Goal: Obtain resource: Download file/media

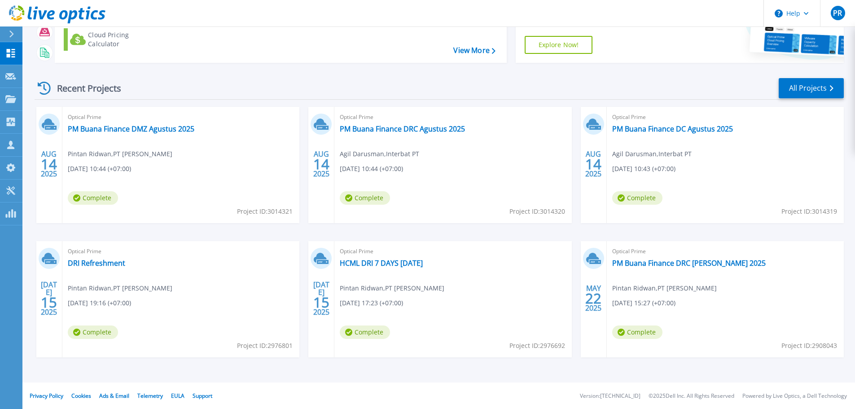
scroll to position [88, 0]
click at [440, 128] on link "PM Buana Finance DRC Agustus 2025" at bounding box center [402, 128] width 125 height 9
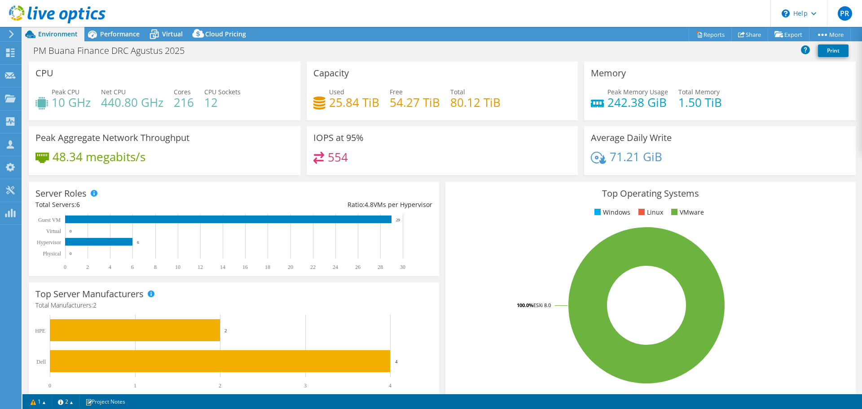
select select "USD"
click at [130, 38] on span "Performance" at bounding box center [119, 34] width 39 height 9
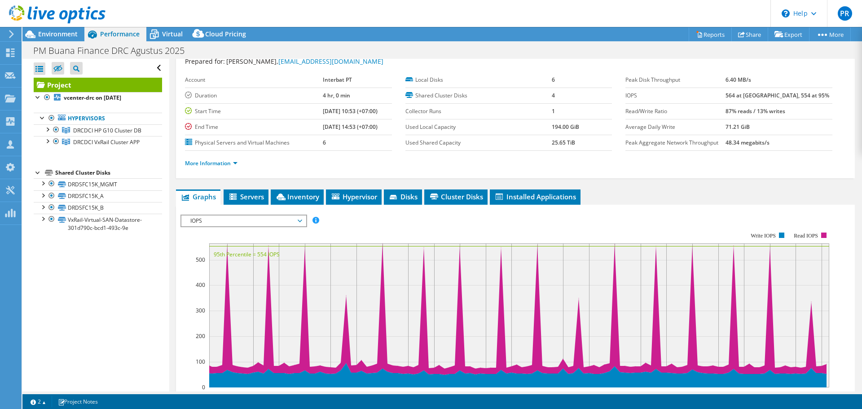
scroll to position [45, 0]
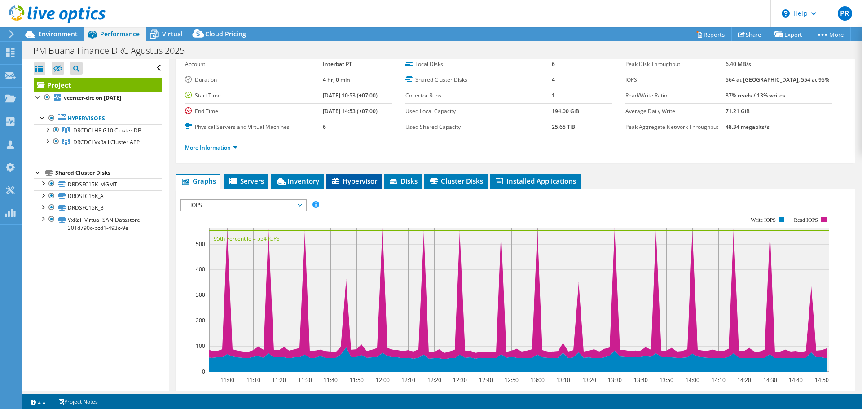
click at [353, 182] on span "Hypervisor" at bounding box center [353, 180] width 47 height 9
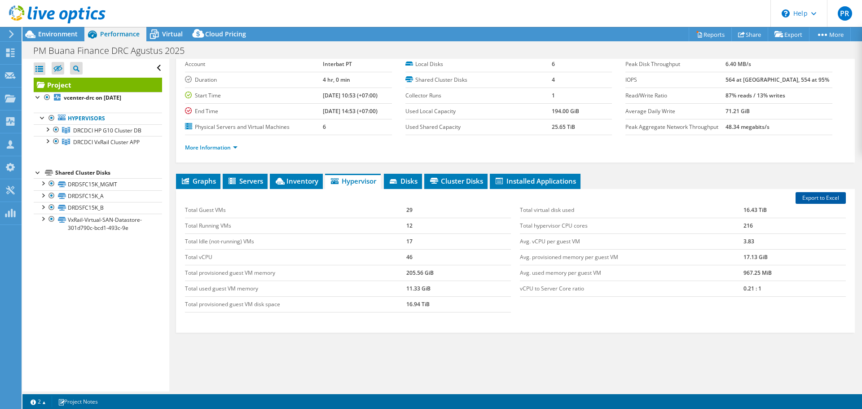
click at [798, 198] on link "Export to Excel" at bounding box center [820, 198] width 50 height 12
click at [204, 179] on span "Graphs" at bounding box center [197, 180] width 35 height 9
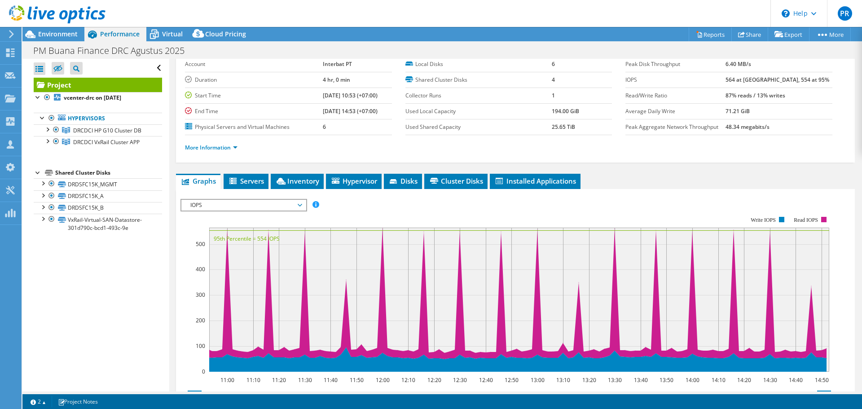
click at [336, 157] on div "More Information" at bounding box center [515, 147] width 661 height 25
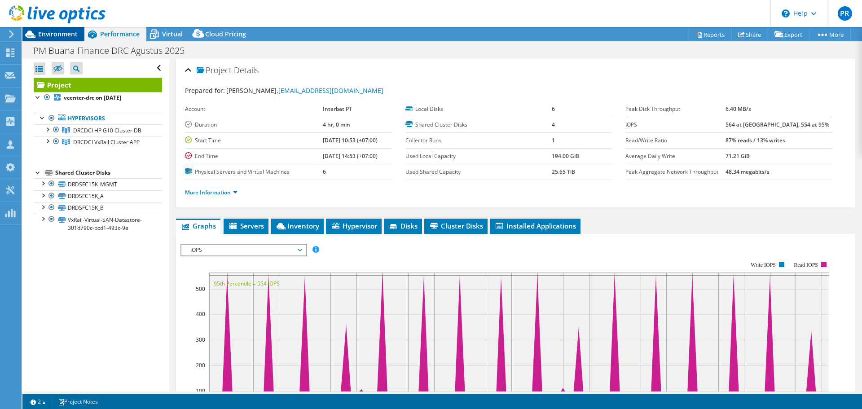
click at [49, 35] on span "Environment" at bounding box center [57, 34] width 39 height 9
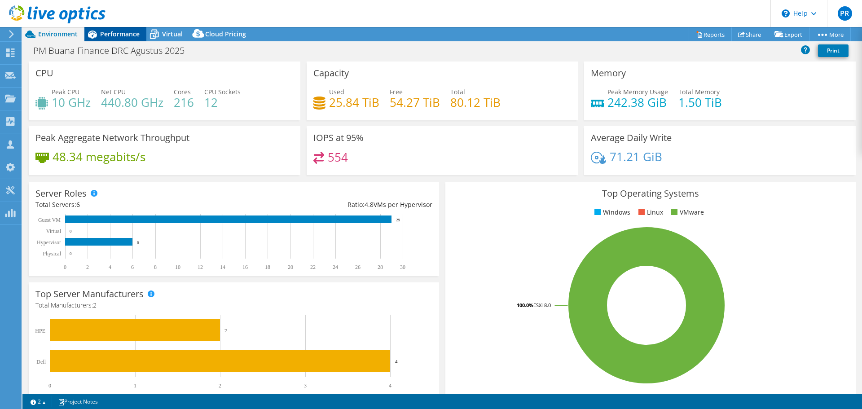
click at [104, 33] on span "Performance" at bounding box center [119, 34] width 39 height 9
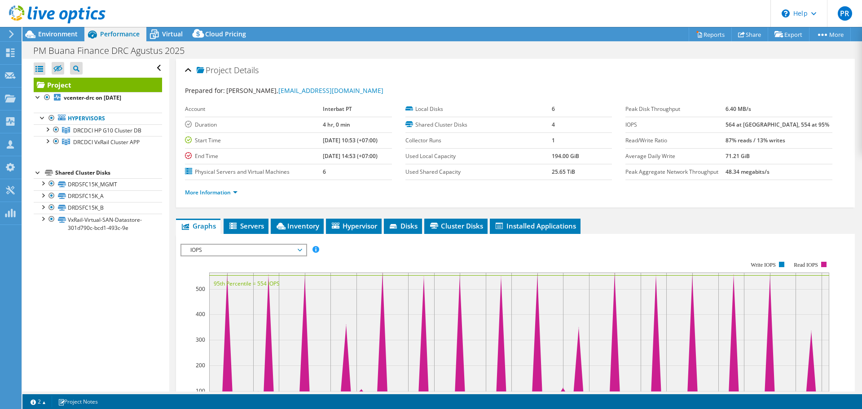
click at [70, 27] on div at bounding box center [52, 15] width 105 height 30
click at [70, 31] on span "Environment" at bounding box center [57, 34] width 39 height 9
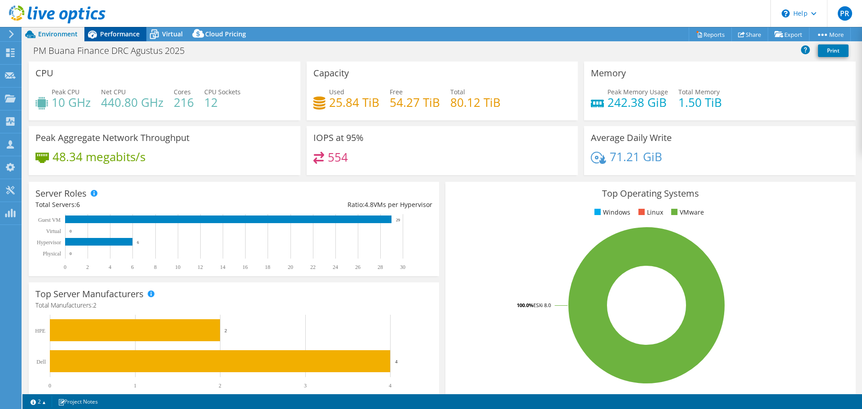
click at [124, 33] on span "Performance" at bounding box center [119, 34] width 39 height 9
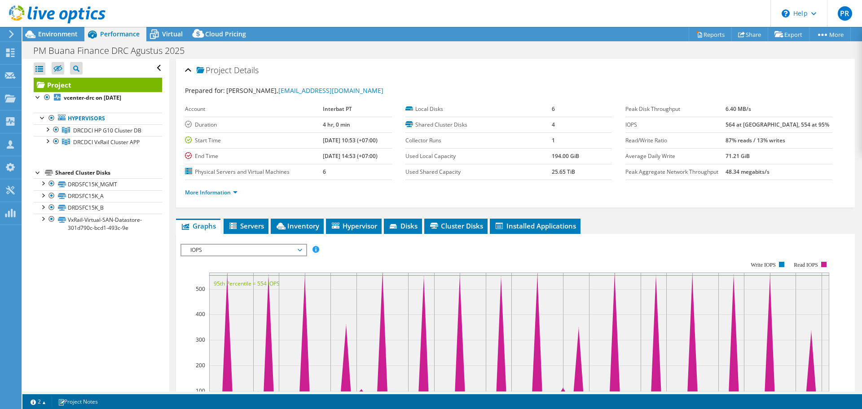
click at [405, 72] on div "Project Details" at bounding box center [515, 70] width 661 height 19
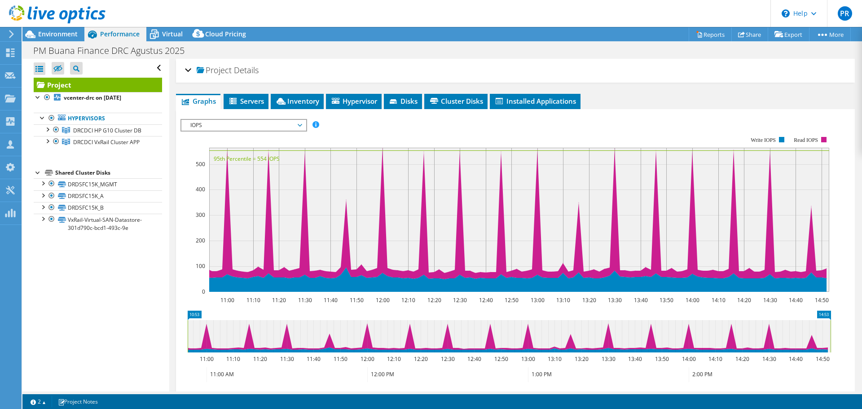
click at [405, 72] on div "Project Details" at bounding box center [515, 70] width 661 height 19
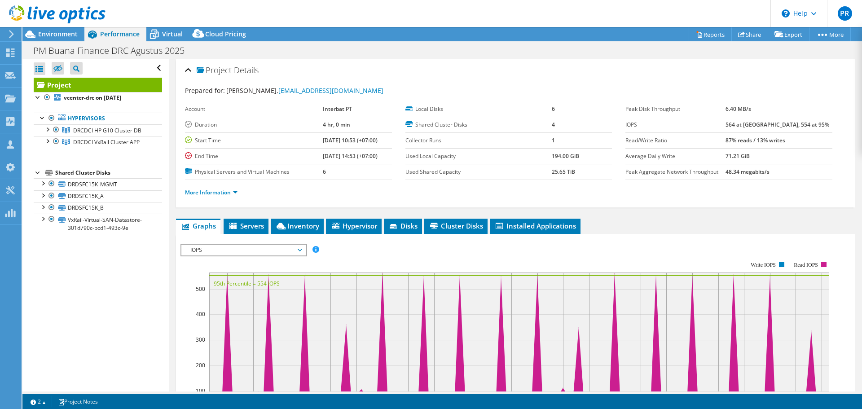
click at [626, 210] on div "Project Details Prepared for: Agil Darusman, Agil.Darusman@sisindokom.com Accou…" at bounding box center [515, 335] width 692 height 553
click at [423, 75] on div "Project Details" at bounding box center [515, 70] width 661 height 19
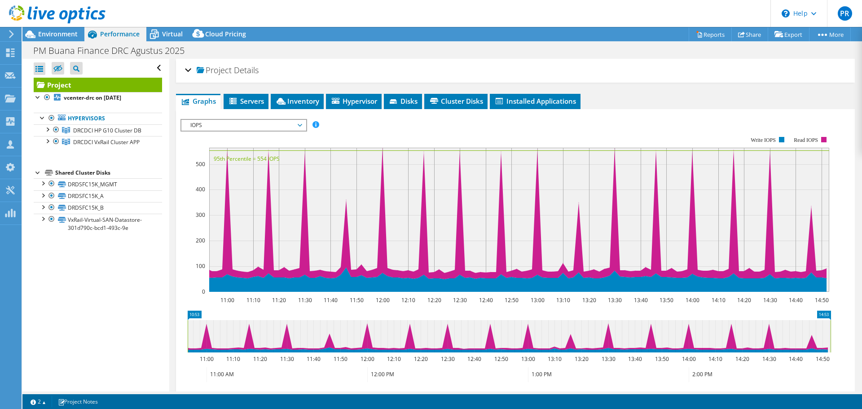
click at [456, 65] on div "Project Details" at bounding box center [515, 70] width 661 height 19
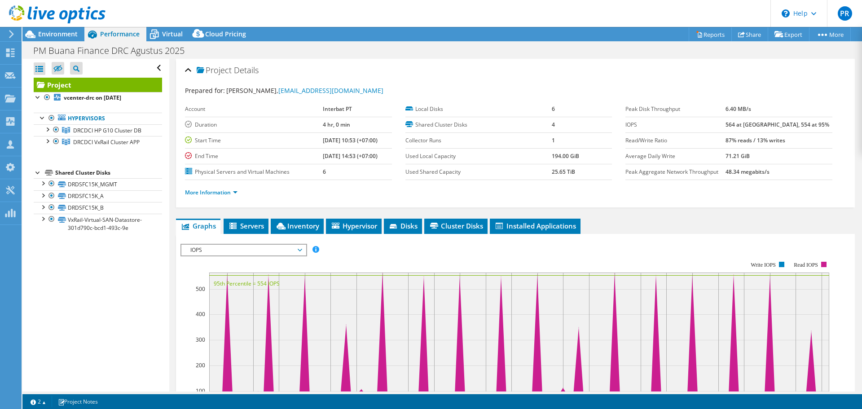
click at [428, 77] on div "Project Details" at bounding box center [515, 70] width 661 height 19
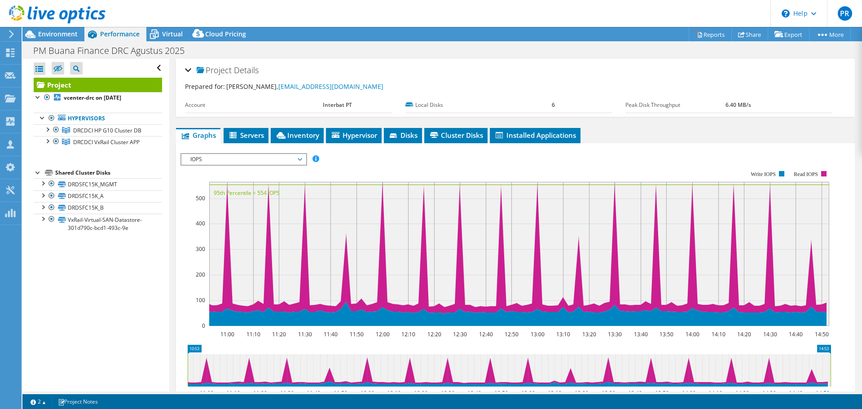
click at [428, 77] on div "Project Details" at bounding box center [515, 70] width 661 height 19
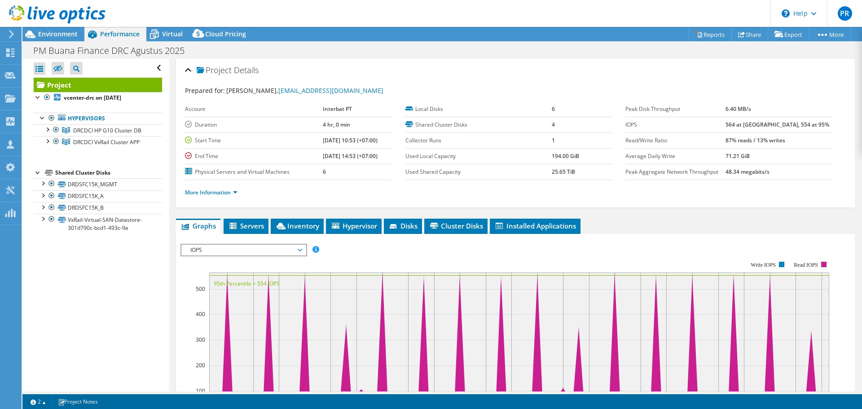
click at [516, 70] on div "Project Details" at bounding box center [515, 70] width 661 height 19
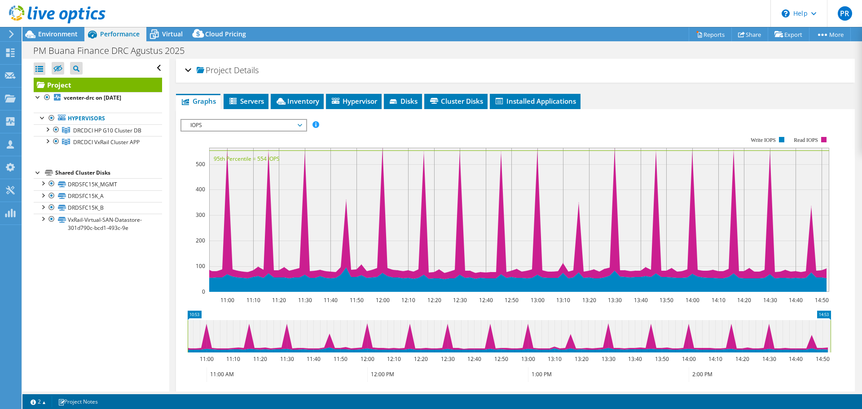
click at [473, 69] on div "Project Details" at bounding box center [515, 70] width 661 height 19
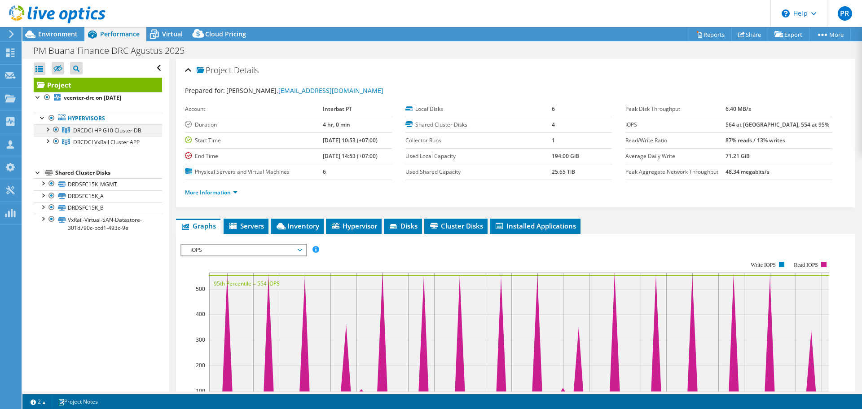
click at [47, 130] on div at bounding box center [47, 128] width 9 height 9
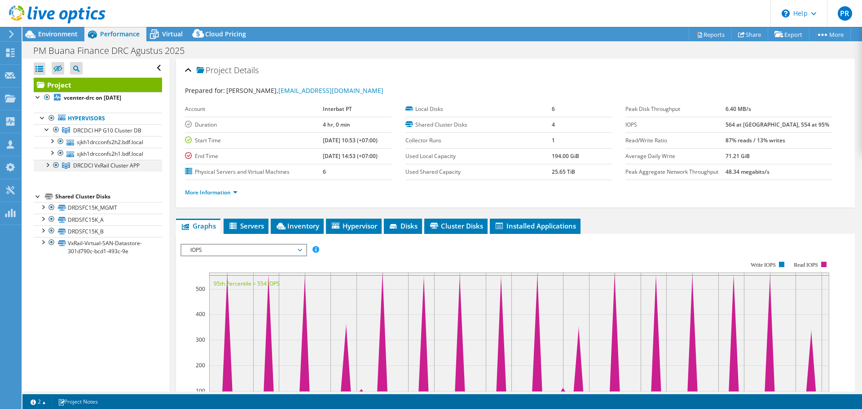
click at [46, 167] on div at bounding box center [47, 164] width 9 height 9
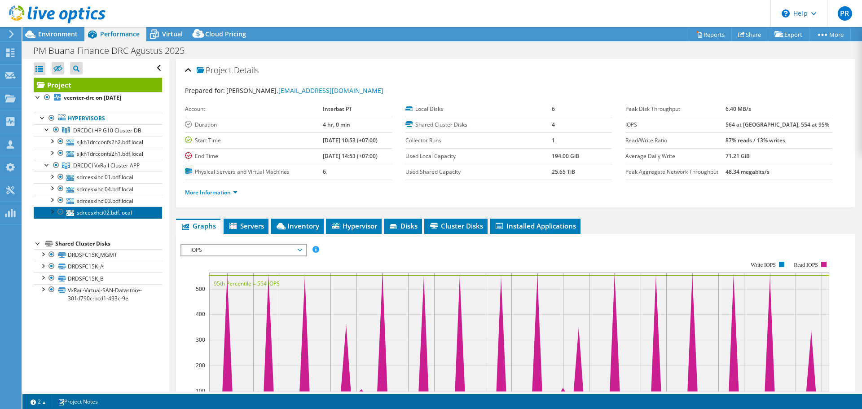
click at [121, 213] on link "sdrcesxhci02.bdf.local" at bounding box center [98, 212] width 128 height 12
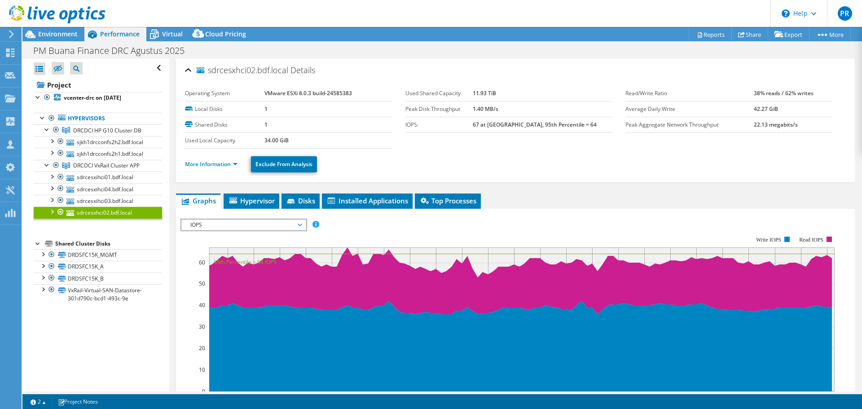
drag, startPoint x: 747, startPoint y: 124, endPoint x: 761, endPoint y: 124, distance: 13.9
click at [761, 124] on tr "Peak Aggregate Network Throughput 22.13 megabits/s" at bounding box center [728, 125] width 207 height 16
copy tr "22.13"
click at [119, 179] on link "sdrcesxihci01.bdf.local" at bounding box center [98, 177] width 128 height 12
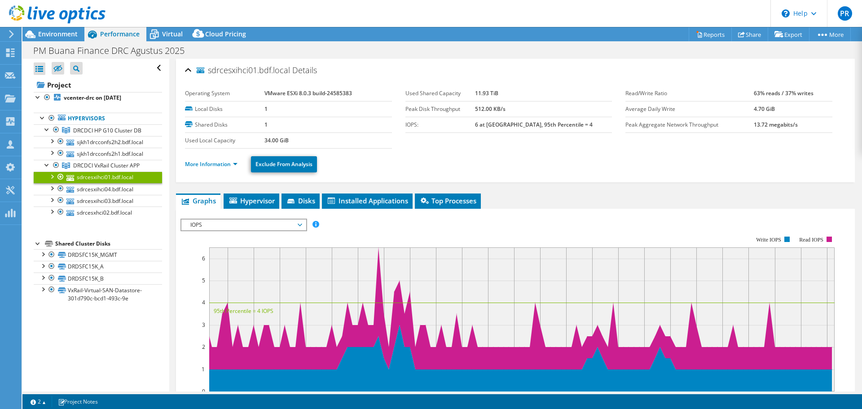
click at [753, 127] on b "13.72 megabits/s" at bounding box center [775, 125] width 44 height 8
copy b "13.72"
click at [130, 200] on link "sdrcesxihci03.bdf.local" at bounding box center [98, 201] width 128 height 12
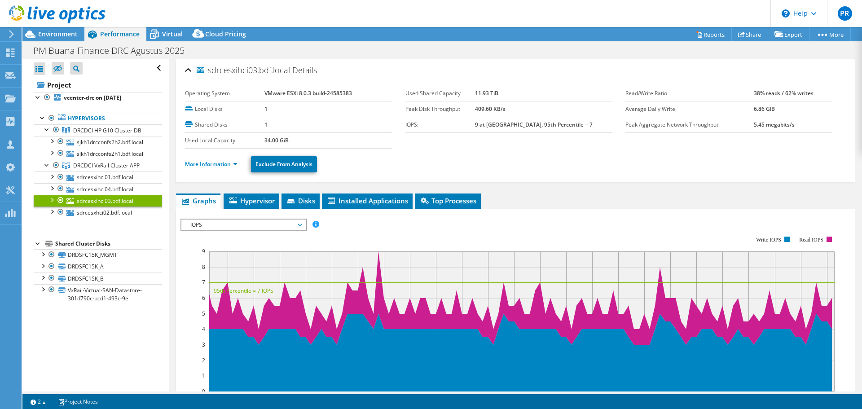
click at [753, 123] on b "5.45 megabits/s" at bounding box center [773, 125] width 41 height 8
copy b "5.45"
click at [107, 189] on link "sdrcesxihci04.bdf.local" at bounding box center [98, 189] width 128 height 12
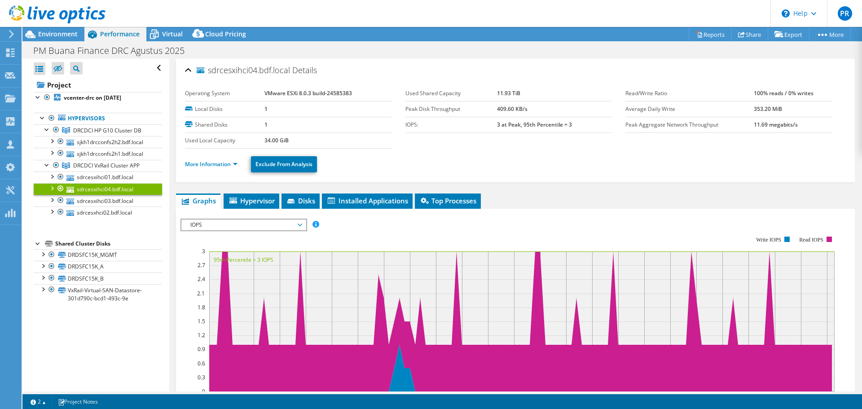
click at [753, 125] on b "11.69 megabits/s" at bounding box center [775, 125] width 44 height 8
copy b "11.69"
click at [108, 152] on link "sjkh1drcconfs2h1.bdf.local" at bounding box center [98, 154] width 128 height 12
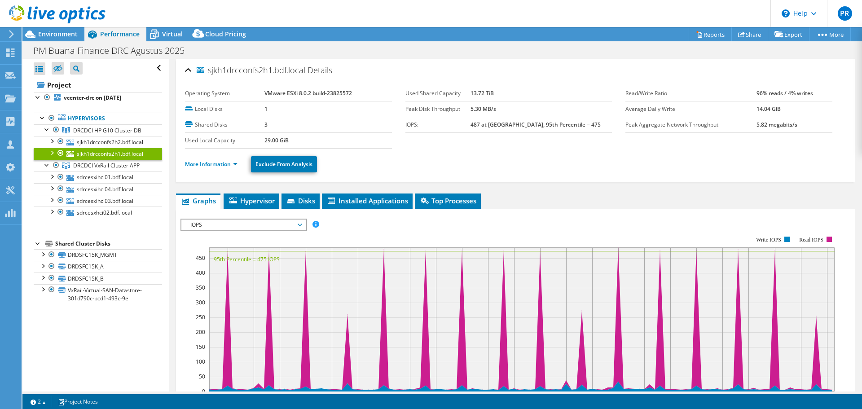
click at [756, 124] on b "5.82 megabits/s" at bounding box center [776, 125] width 41 height 8
copy b "5.82"
click at [127, 143] on link "sjkh1drcconfs2h2.bdf.local" at bounding box center [98, 142] width 128 height 12
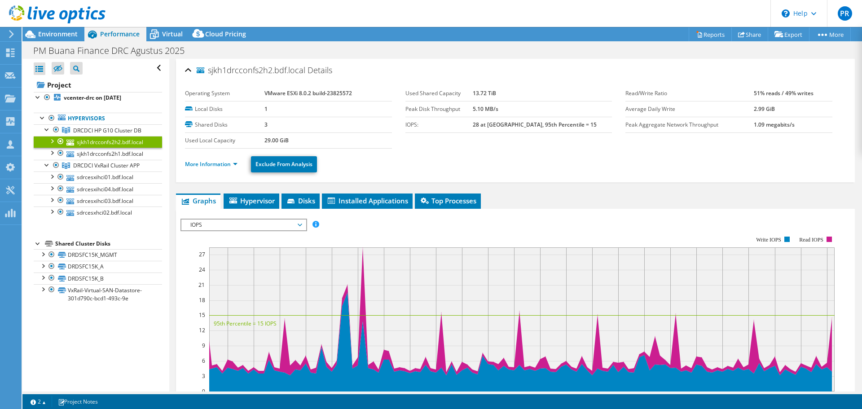
click at [753, 126] on b "1.09 megabits/s" at bounding box center [773, 125] width 41 height 8
copy b "1.09"
click at [513, 160] on ul "More Information Exclude From Analysis" at bounding box center [515, 163] width 661 height 18
click at [516, 158] on ul "More Information Exclude From Analysis" at bounding box center [515, 163] width 661 height 18
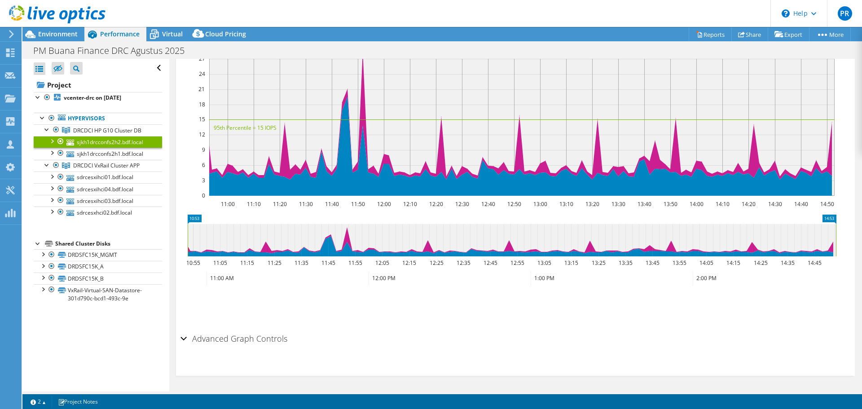
scroll to position [61, 0]
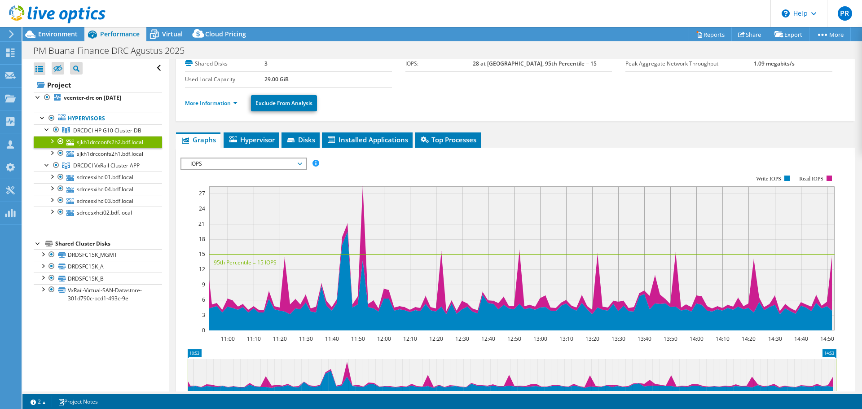
click at [545, 165] on rect at bounding box center [508, 252] width 656 height 179
click at [529, 161] on div "IOPS Disk Throughput IO Size Latency Queue Depth CPU Percentage Memory Page Fau…" at bounding box center [514, 163] width 669 height 12
click at [565, 151] on div "IOPS Disk Throughput IO Size Latency Queue Depth CPU Percentage Memory Page Fau…" at bounding box center [514, 306] width 669 height 316
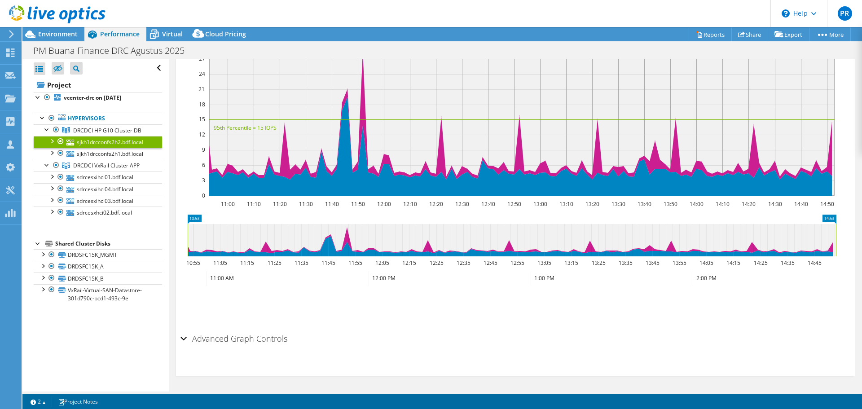
scroll to position [0, 0]
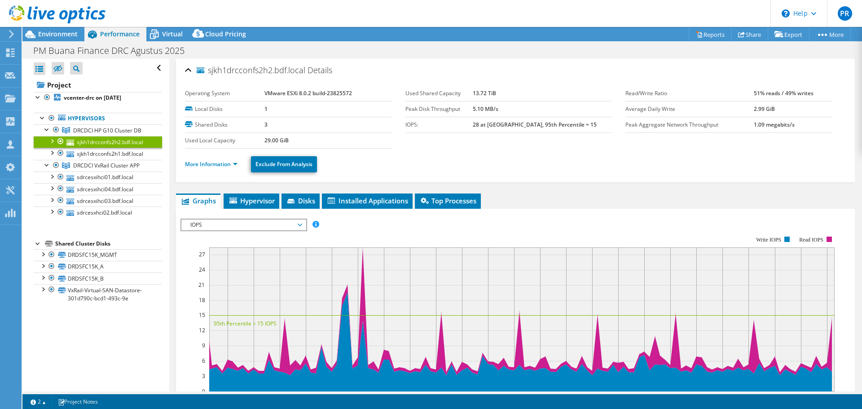
click at [523, 221] on div "IOPS Disk Throughput IO Size Latency Queue Depth CPU Percentage Memory Page Fau…" at bounding box center [514, 225] width 669 height 12
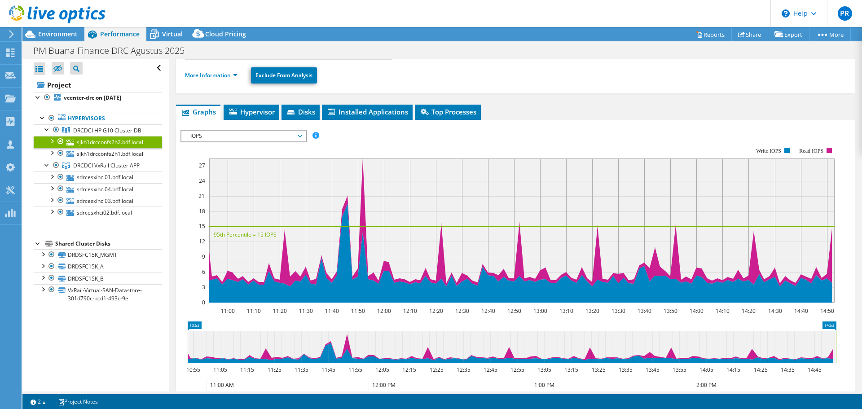
scroll to position [45, 0]
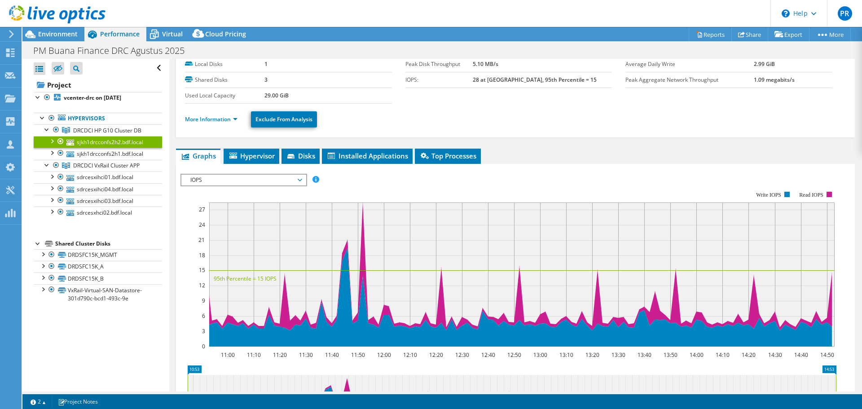
click at [539, 101] on section "Operating System VMware ESXi 8.0.2 build-23825572 Local Disks 1 Shared Disks 3 …" at bounding box center [405, 72] width 440 height 63
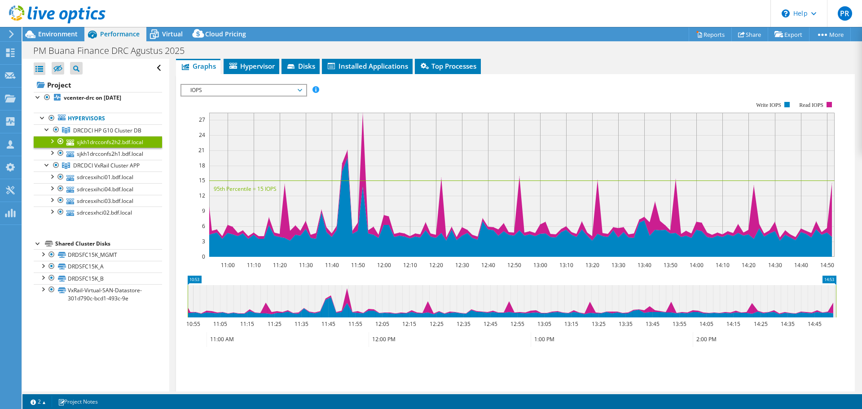
scroll to position [90, 0]
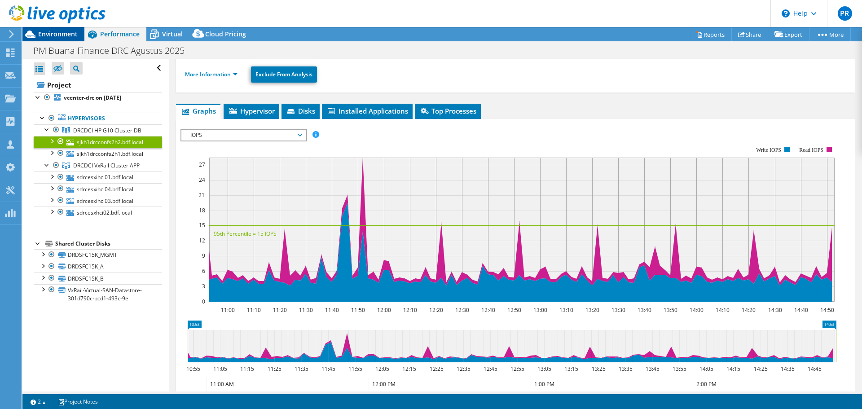
click at [47, 35] on span "Environment" at bounding box center [57, 34] width 39 height 9
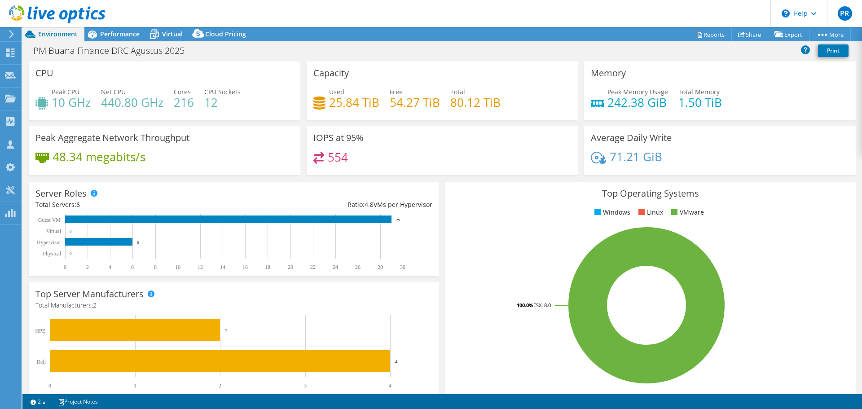
click at [12, 34] on icon at bounding box center [11, 34] width 7 height 8
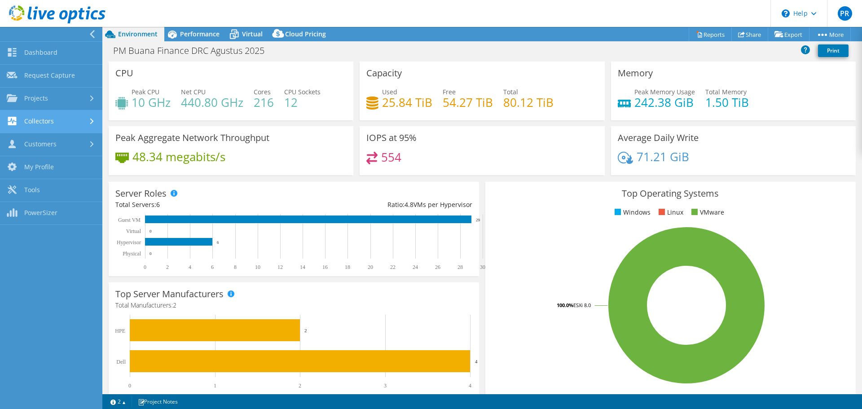
click at [52, 120] on link "Collectors" at bounding box center [51, 121] width 102 height 23
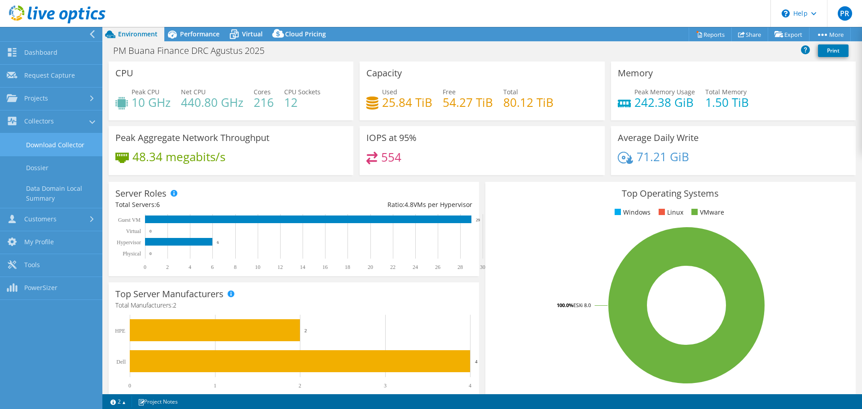
click at [58, 148] on link "Download Collector" at bounding box center [51, 144] width 102 height 23
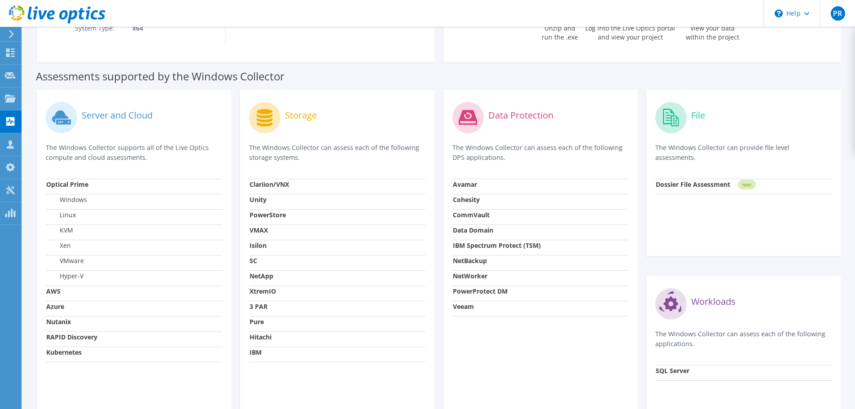
scroll to position [224, 0]
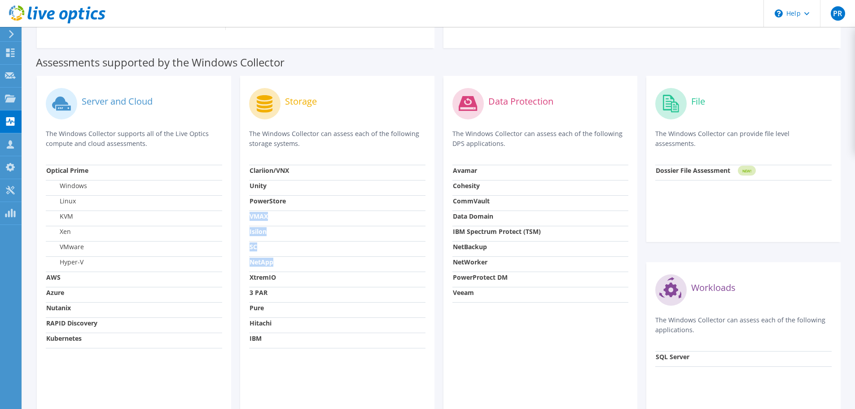
drag, startPoint x: 276, startPoint y: 264, endPoint x: 265, endPoint y: 207, distance: 58.6
click at [265, 207] on tbody "Clariion/VNX Unity PowerStore VMAX [GEOGRAPHIC_DATA] SC NetApp XtremIO 3 PAR Pu…" at bounding box center [337, 256] width 176 height 183
click at [303, 156] on div "Storage The Windows Collector can assess each of the following storage systems." at bounding box center [337, 125] width 176 height 80
drag, startPoint x: 245, startPoint y: 184, endPoint x: 297, endPoint y: 181, distance: 52.1
click at [296, 185] on div "Storage The Windows Collector can assess each of the following storage systems.…" at bounding box center [337, 252] width 194 height 352
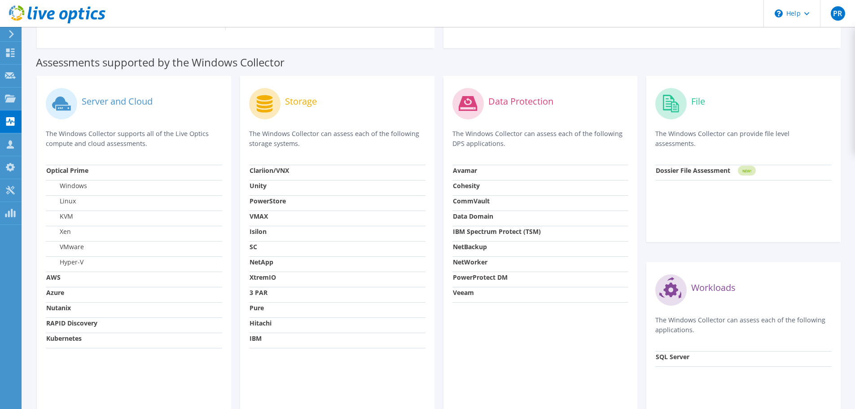
click at [318, 140] on p "The Windows Collector can assess each of the following storage systems." at bounding box center [337, 139] width 176 height 20
drag, startPoint x: 248, startPoint y: 159, endPoint x: 393, endPoint y: 341, distance: 232.7
click at [393, 341] on div "Storage The Windows Collector can assess each of the following storage systems.…" at bounding box center [337, 252] width 194 height 352
click at [386, 361] on div "Storage The Windows Collector can assess each of the following storage systems.…" at bounding box center [337, 252] width 194 height 352
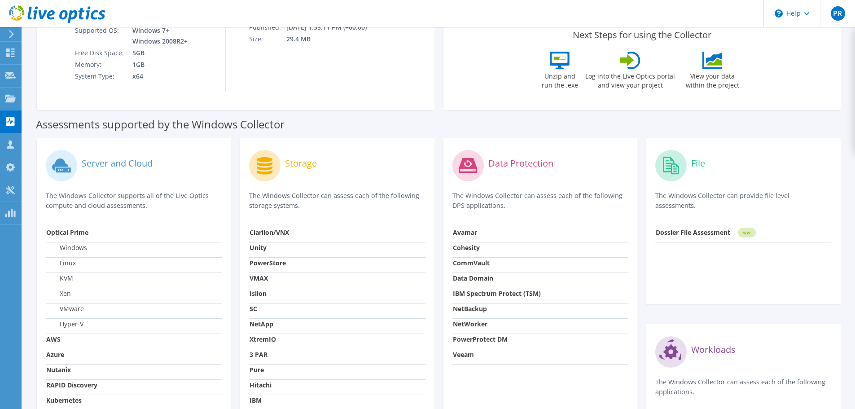
scroll to position [179, 0]
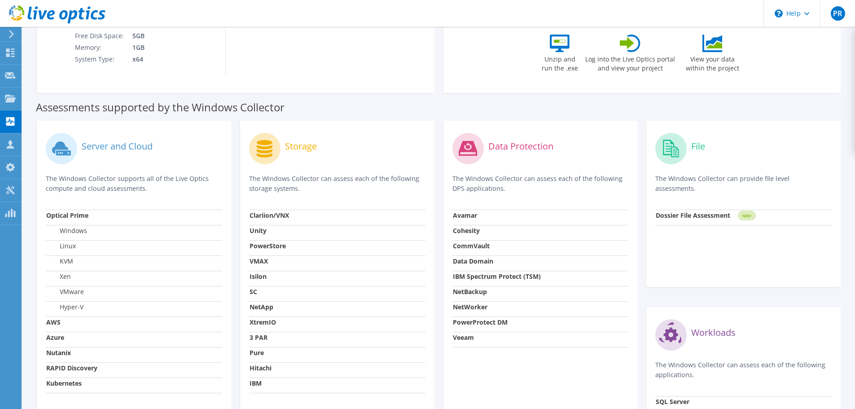
click at [584, 140] on div "Data Protection" at bounding box center [540, 148] width 176 height 37
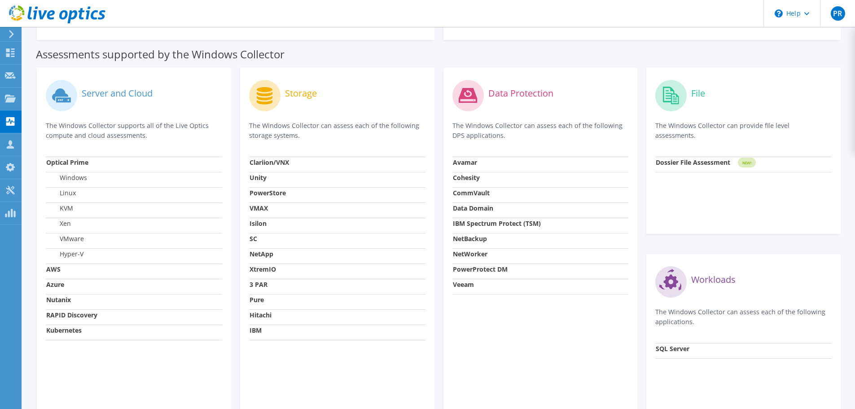
scroll to position [200, 0]
